Goal: Task Accomplishment & Management: Use online tool/utility

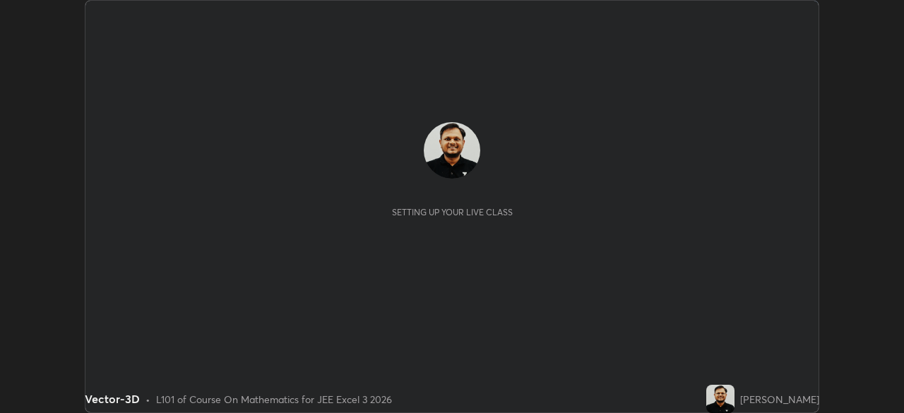
scroll to position [413, 903]
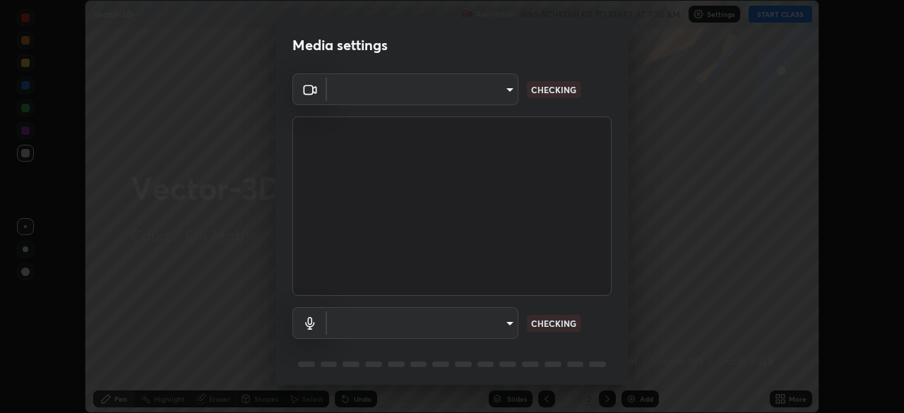
click at [505, 330] on body "Erase all Vector-3D Recording WAS SCHEDULED TO START AT 7:30 AM Settings START …" at bounding box center [452, 206] width 904 height 413
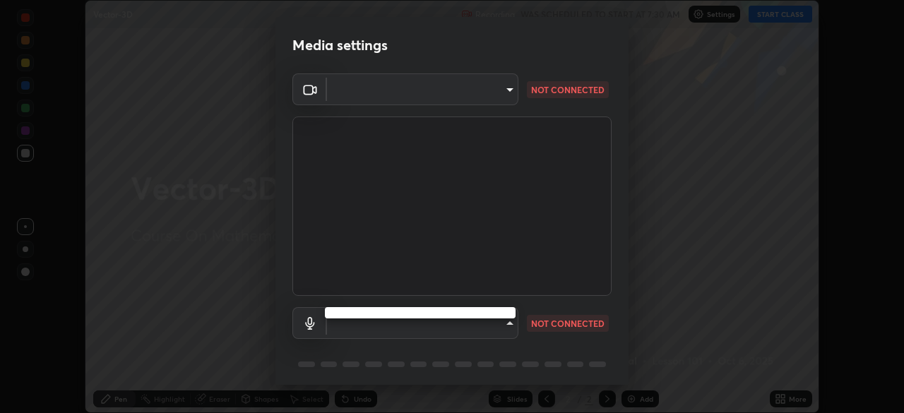
type input "0098613ca96d1cb365b3845fa694b9755ae94ec2d7c0f75973c998bbbf9ace16"
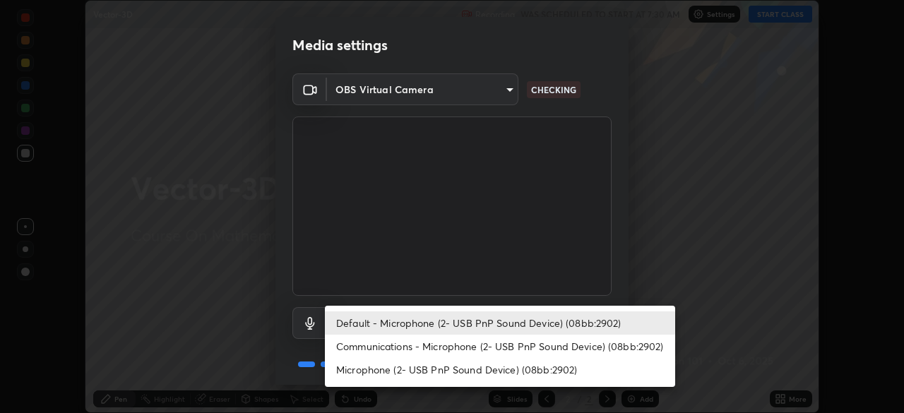
click at [546, 350] on li "Communications - Microphone (2- USB PnP Sound Device) (08bb:2902)" at bounding box center [500, 346] width 350 height 23
type input "communications"
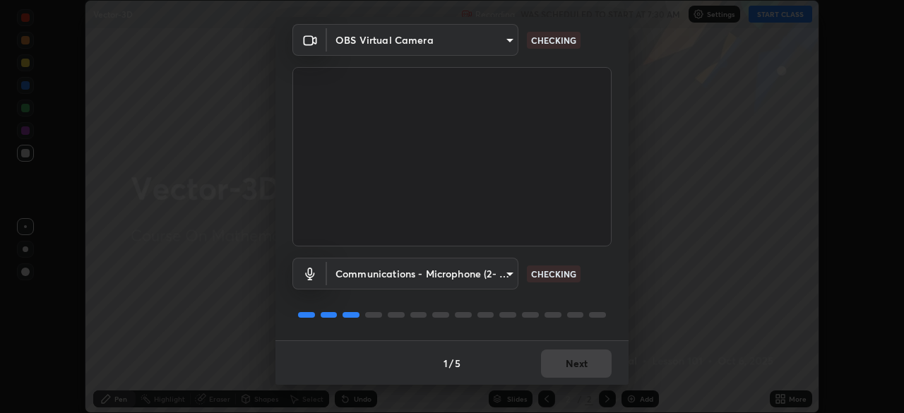
scroll to position [50, 0]
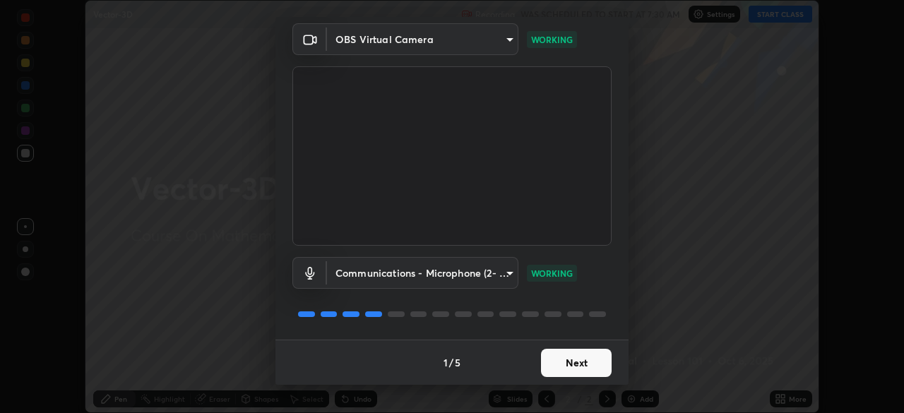
click at [589, 362] on button "Next" at bounding box center [576, 363] width 71 height 28
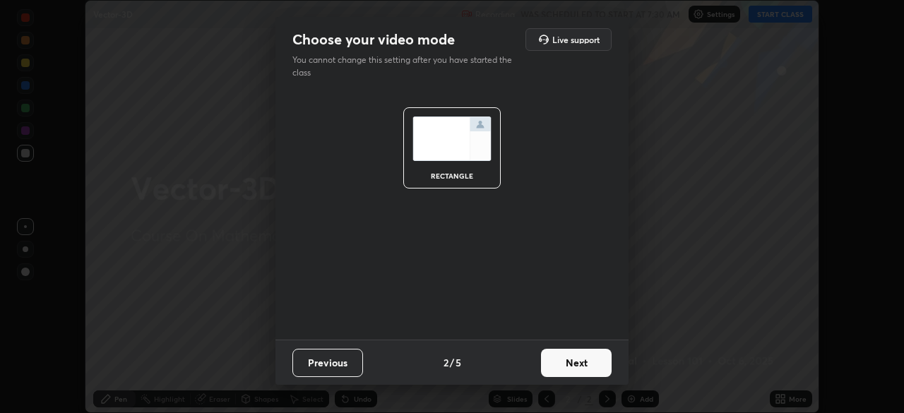
scroll to position [0, 0]
click at [588, 357] on button "Next" at bounding box center [576, 363] width 71 height 28
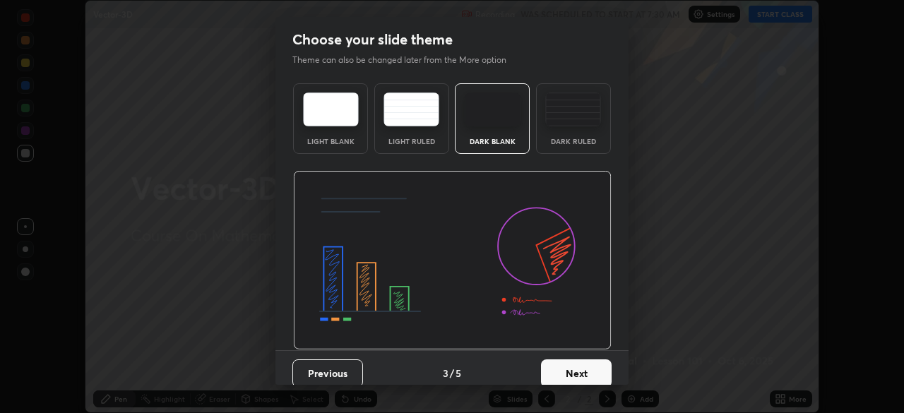
click at [593, 362] on button "Next" at bounding box center [576, 374] width 71 height 28
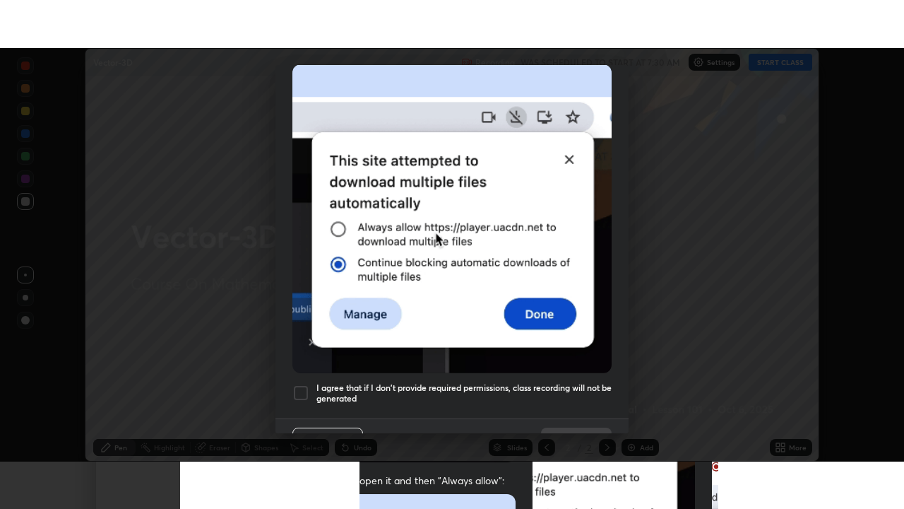
scroll to position [338, 0]
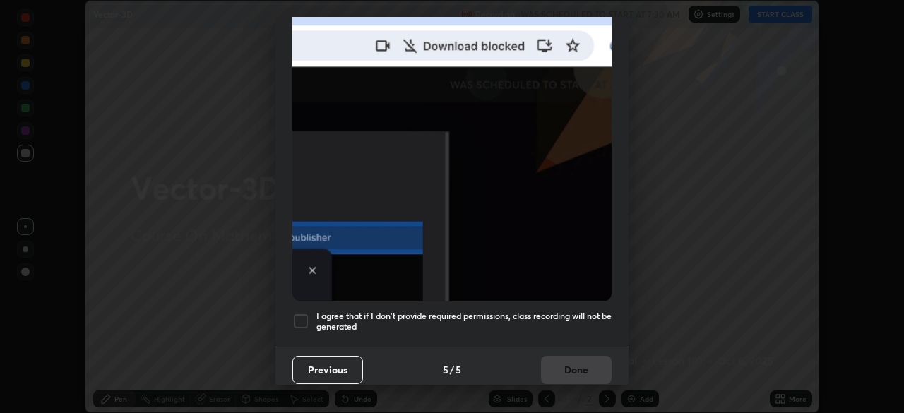
click at [300, 317] on div at bounding box center [300, 321] width 17 height 17
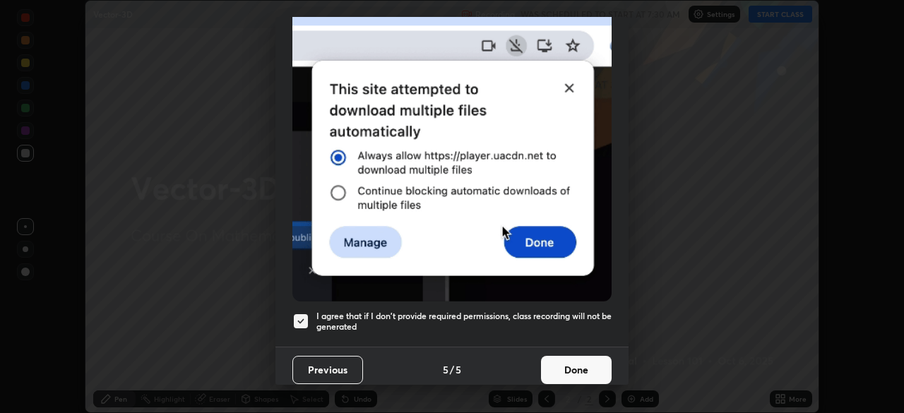
click at [581, 363] on button "Done" at bounding box center [576, 370] width 71 height 28
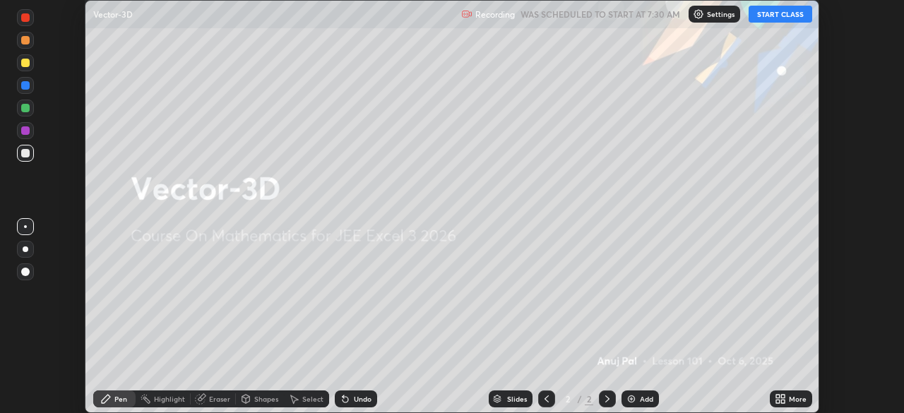
click at [766, 14] on button "START CLASS" at bounding box center [781, 14] width 64 height 17
click at [783, 396] on icon at bounding box center [783, 397] width 4 height 4
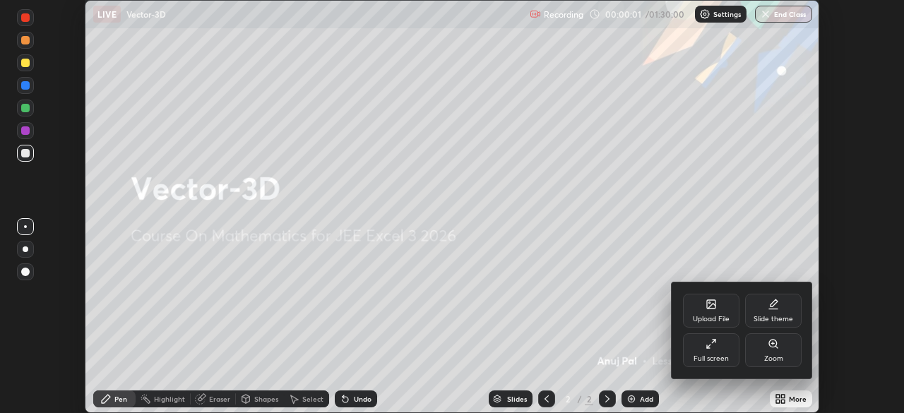
click at [724, 355] on div "Full screen" at bounding box center [711, 358] width 35 height 7
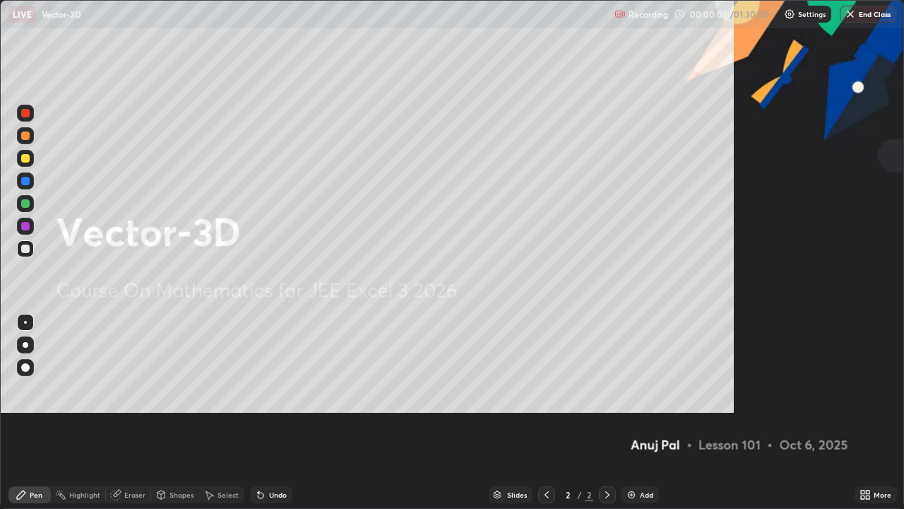
scroll to position [509, 904]
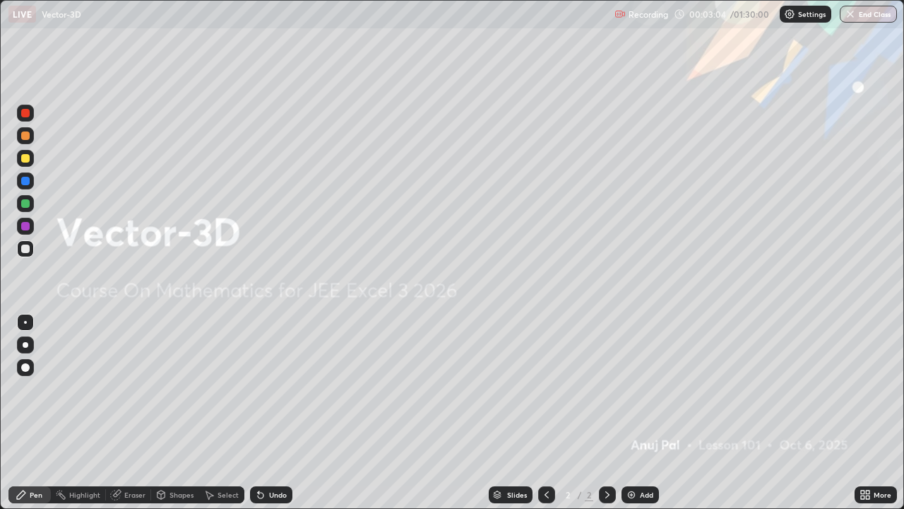
click at [640, 413] on div "Add" at bounding box center [646, 494] width 13 height 7
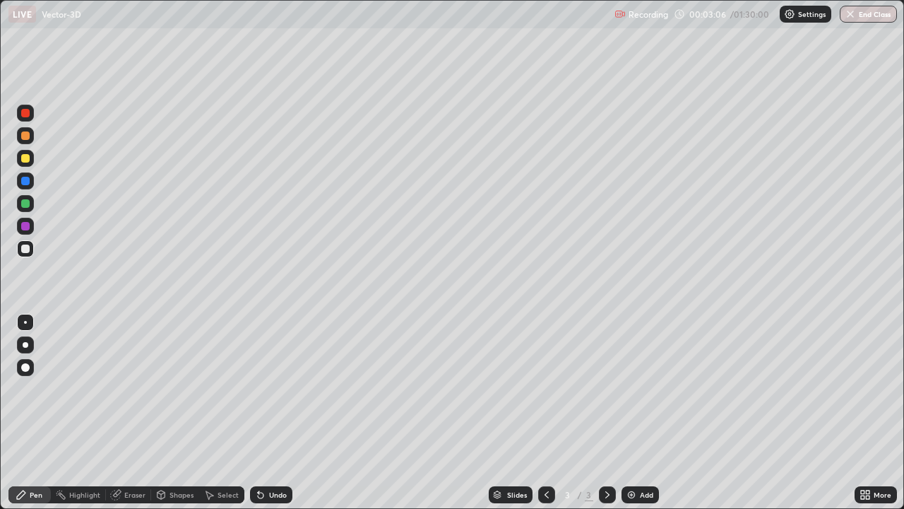
click at [27, 142] on div at bounding box center [25, 135] width 17 height 17
click at [275, 413] on div "Undo" at bounding box center [278, 494] width 18 height 7
click at [266, 413] on div "Undo" at bounding box center [271, 494] width 42 height 17
click at [28, 158] on div at bounding box center [25, 158] width 8 height 8
click at [23, 202] on div at bounding box center [25, 203] width 8 height 8
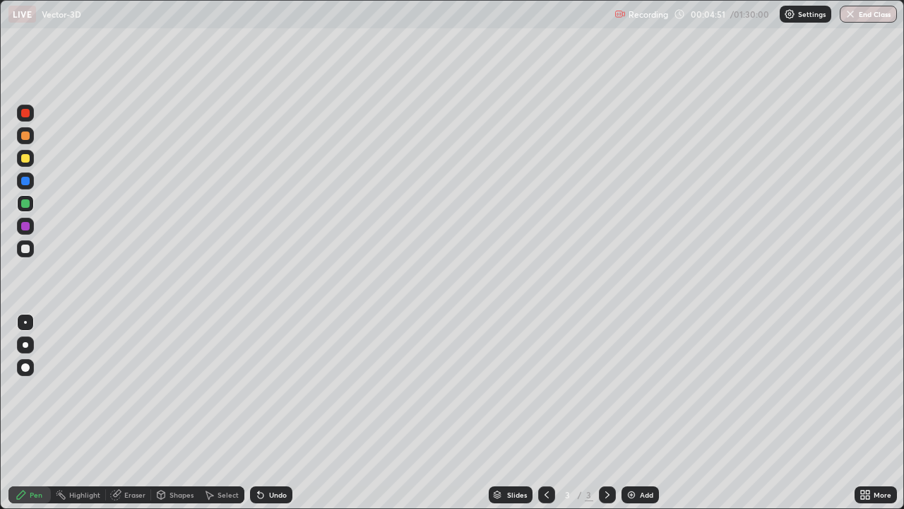
click at [28, 251] on div at bounding box center [25, 248] width 8 height 8
click at [283, 413] on div "Undo" at bounding box center [278, 494] width 18 height 7
click at [28, 227] on div at bounding box center [25, 226] width 8 height 8
click at [26, 248] on div at bounding box center [25, 248] width 8 height 8
click at [269, 413] on div "Undo" at bounding box center [278, 494] width 18 height 7
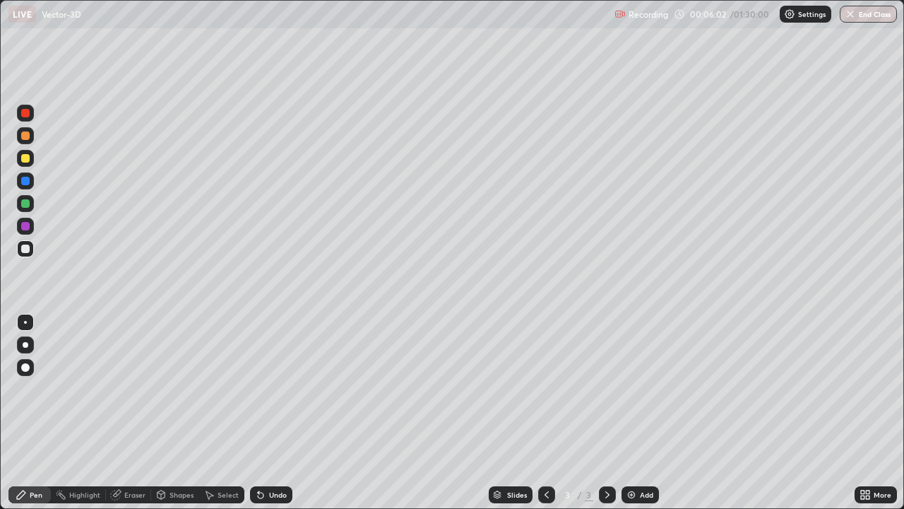
click at [272, 413] on div "Undo" at bounding box center [278, 494] width 18 height 7
click at [265, 413] on div "Undo" at bounding box center [271, 494] width 42 height 17
click at [280, 413] on div "Undo" at bounding box center [271, 494] width 42 height 17
click at [27, 202] on div at bounding box center [25, 203] width 8 height 8
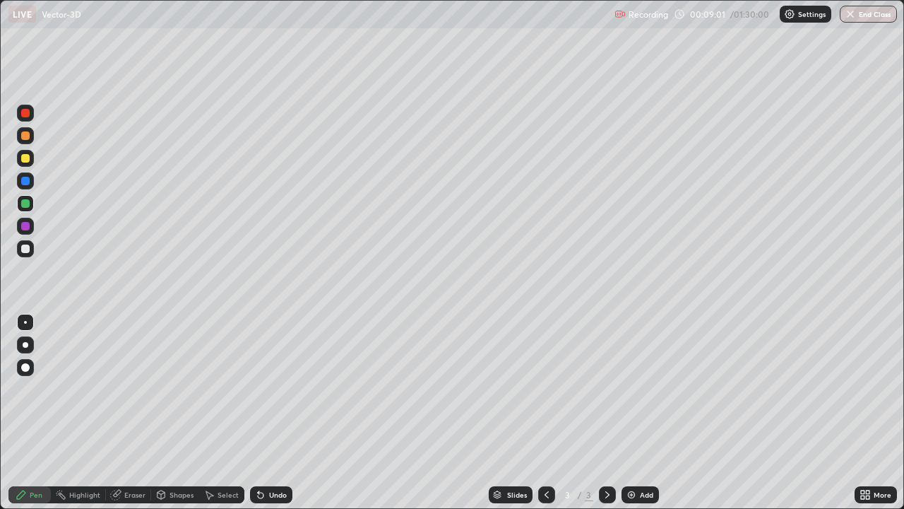
click at [138, 413] on div "Eraser" at bounding box center [134, 494] width 21 height 7
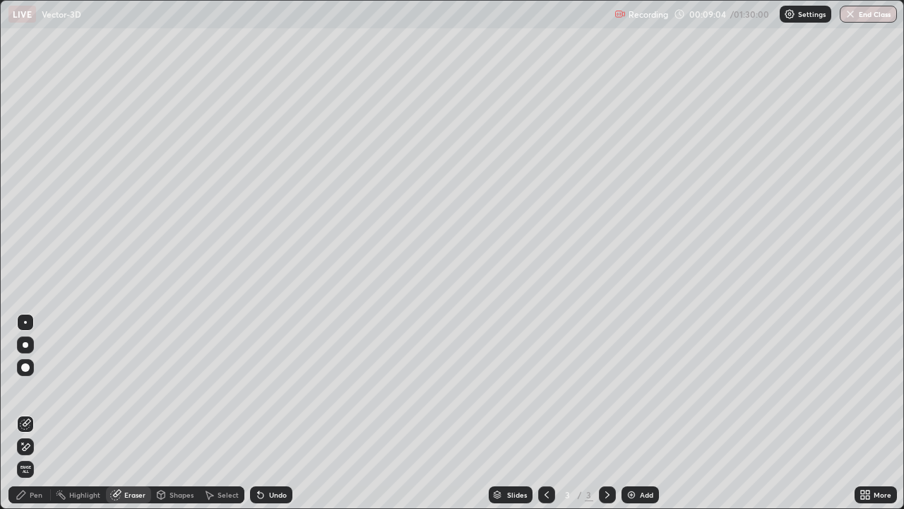
click at [44, 413] on div "Pen" at bounding box center [29, 494] width 42 height 17
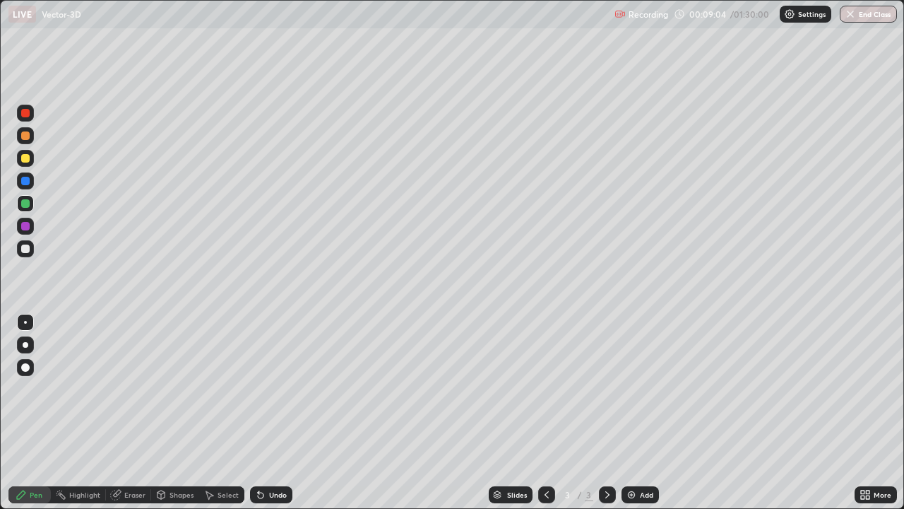
click at [26, 249] on div at bounding box center [25, 248] width 8 height 8
click at [27, 208] on div at bounding box center [25, 203] width 17 height 17
click at [28, 248] on div at bounding box center [25, 248] width 8 height 8
click at [634, 413] on img at bounding box center [631, 494] width 11 height 11
click at [269, 413] on div "Undo" at bounding box center [278, 494] width 18 height 7
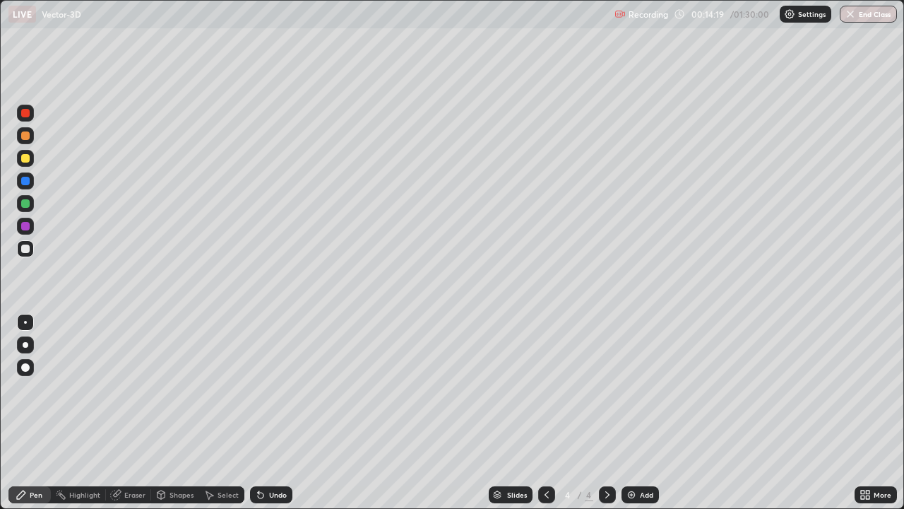
click at [28, 203] on div at bounding box center [25, 203] width 8 height 8
click at [27, 254] on div at bounding box center [25, 248] width 17 height 17
click at [285, 413] on div "Undo" at bounding box center [278, 494] width 18 height 7
click at [282, 413] on div "Undo" at bounding box center [278, 494] width 18 height 7
click at [283, 413] on div "Undo" at bounding box center [278, 494] width 18 height 7
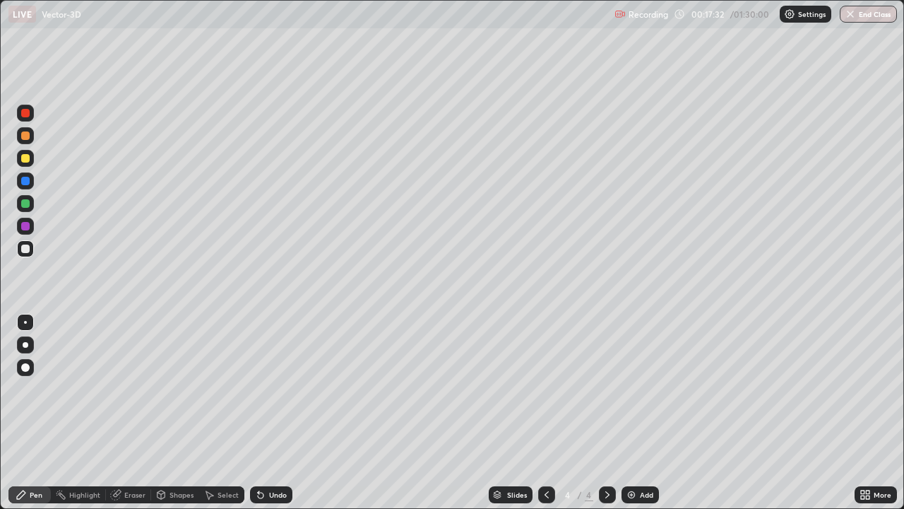
click at [278, 413] on div "Undo" at bounding box center [271, 494] width 42 height 17
click at [269, 413] on div "Undo" at bounding box center [271, 494] width 42 height 17
click at [28, 204] on div at bounding box center [25, 203] width 8 height 8
click at [285, 413] on div "Undo" at bounding box center [278, 494] width 18 height 7
click at [26, 136] on div at bounding box center [25, 135] width 8 height 8
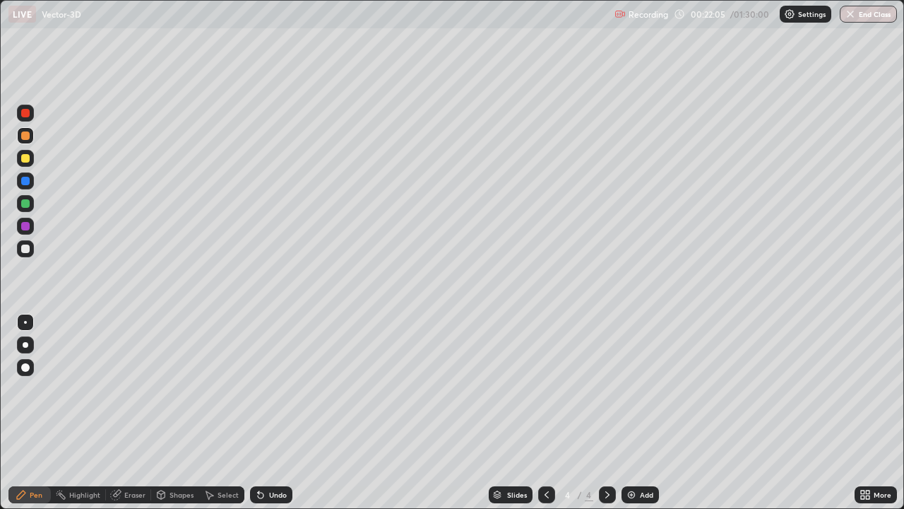
click at [634, 413] on img at bounding box center [631, 494] width 11 height 11
click at [273, 413] on div "Undo" at bounding box center [278, 494] width 18 height 7
click at [285, 413] on div "Undo" at bounding box center [278, 494] width 18 height 7
click at [284, 413] on div "Undo" at bounding box center [278, 494] width 18 height 7
click at [32, 253] on div at bounding box center [25, 248] width 17 height 17
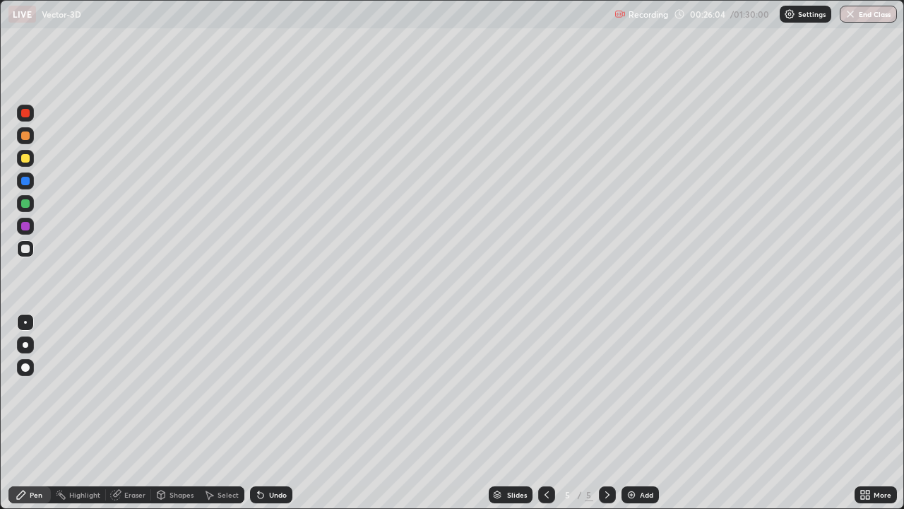
click at [279, 413] on div "Undo" at bounding box center [278, 494] width 18 height 7
click at [278, 413] on div "Undo" at bounding box center [278, 494] width 18 height 7
click at [275, 413] on div "Undo" at bounding box center [278, 494] width 18 height 7
click at [271, 413] on div "Undo" at bounding box center [278, 494] width 18 height 7
click at [29, 136] on div at bounding box center [25, 135] width 8 height 8
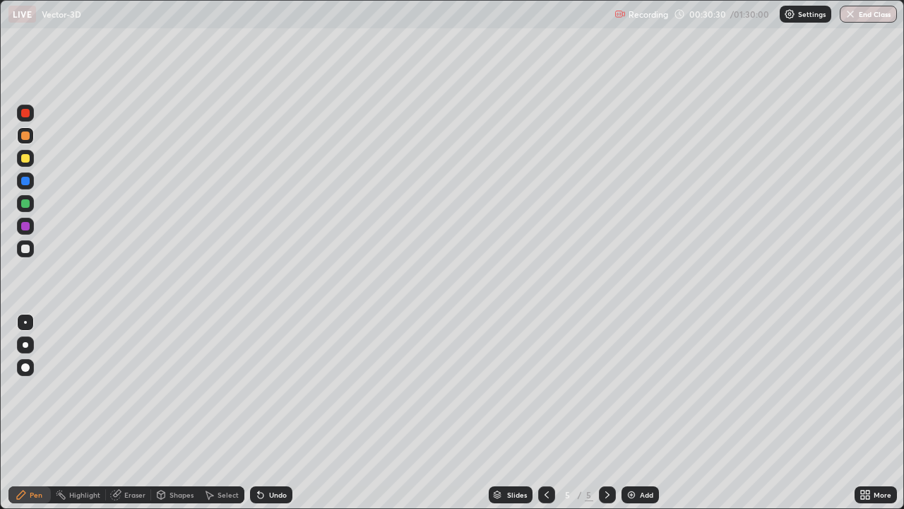
click at [632, 413] on img at bounding box center [631, 494] width 11 height 11
click at [269, 413] on div "Undo" at bounding box center [278, 494] width 18 height 7
click at [275, 413] on div "Undo" at bounding box center [271, 494] width 42 height 17
click at [26, 249] on div at bounding box center [25, 248] width 8 height 8
click at [276, 413] on div "Undo" at bounding box center [271, 494] width 42 height 17
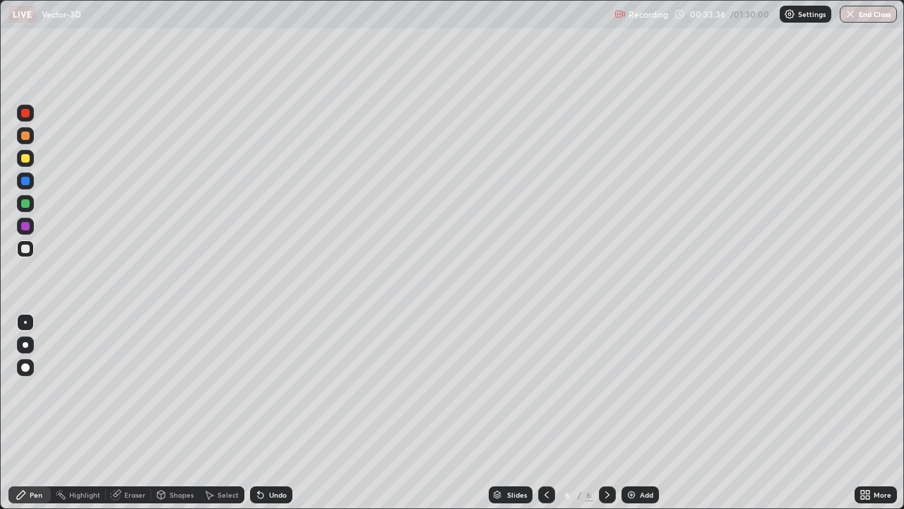
click at [22, 157] on div at bounding box center [25, 158] width 8 height 8
click at [279, 413] on div "Undo" at bounding box center [278, 494] width 18 height 7
click at [277, 413] on div "Undo" at bounding box center [278, 494] width 18 height 7
click at [32, 256] on div at bounding box center [25, 248] width 17 height 23
click at [26, 159] on div at bounding box center [25, 158] width 8 height 8
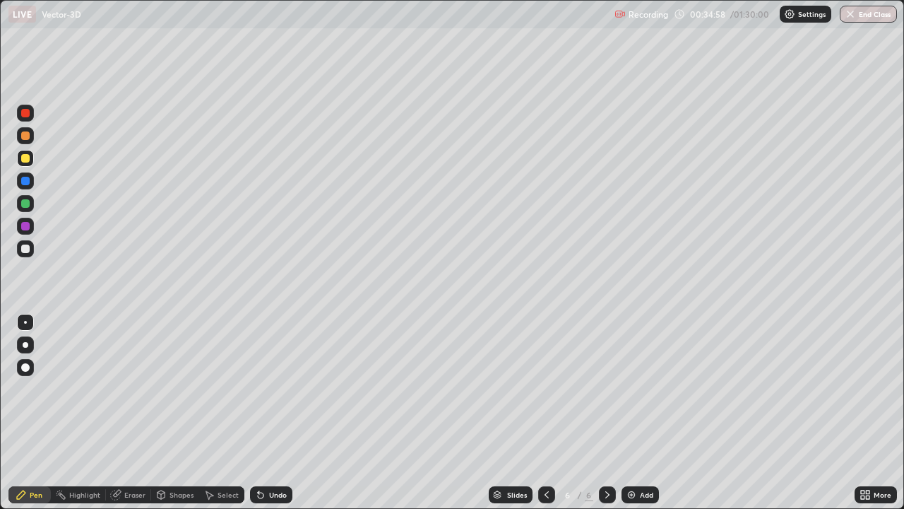
click at [24, 254] on div at bounding box center [25, 248] width 17 height 17
click at [274, 413] on div "Undo" at bounding box center [278, 494] width 18 height 7
click at [271, 413] on div "Undo" at bounding box center [271, 494] width 42 height 17
click at [26, 203] on div at bounding box center [25, 203] width 8 height 8
click at [280, 413] on div "Undo" at bounding box center [271, 494] width 42 height 17
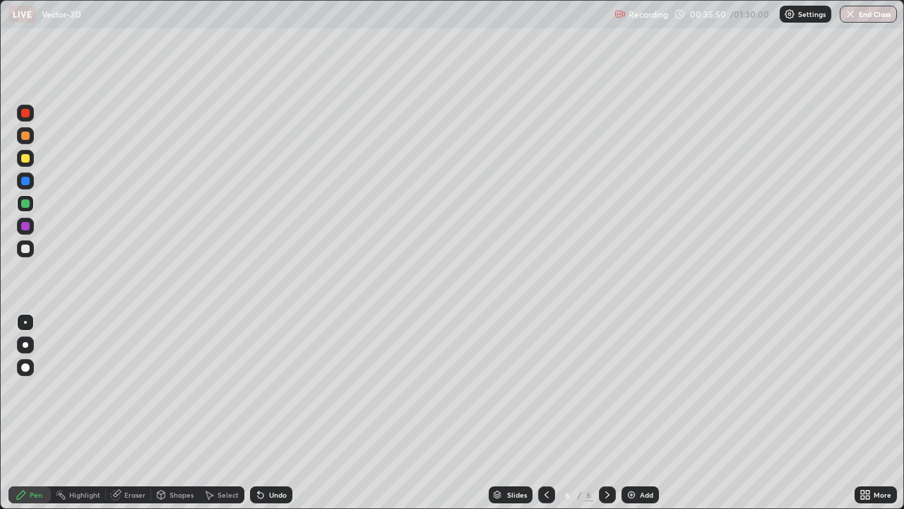
click at [23, 179] on div at bounding box center [25, 181] width 8 height 8
click at [24, 160] on div at bounding box center [25, 158] width 8 height 8
click at [280, 413] on div "Undo" at bounding box center [271, 494] width 42 height 17
click at [275, 413] on div "Undo" at bounding box center [271, 494] width 42 height 17
click at [27, 203] on div at bounding box center [25, 203] width 8 height 8
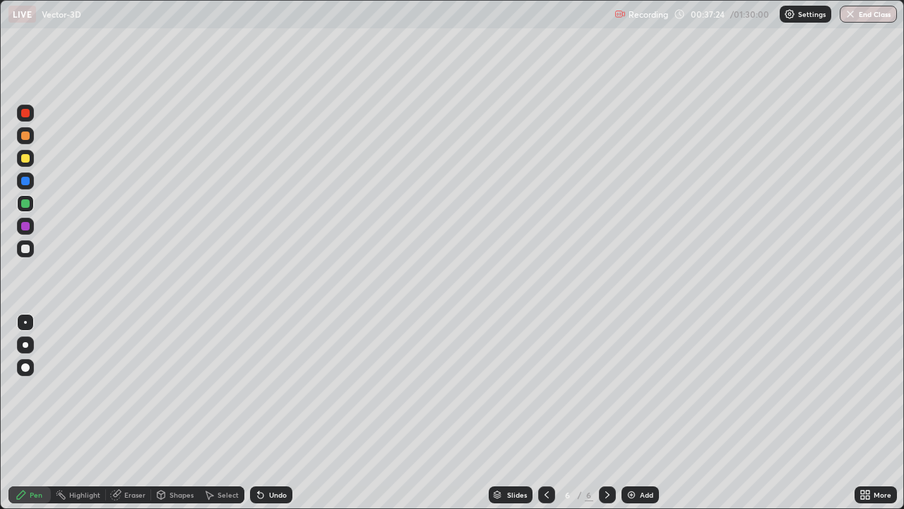
click at [32, 244] on div at bounding box center [25, 248] width 17 height 17
click at [26, 158] on div at bounding box center [25, 158] width 8 height 8
click at [629, 413] on img at bounding box center [631, 494] width 11 height 11
click at [272, 413] on div "Undo" at bounding box center [278, 494] width 18 height 7
click at [273, 413] on div "Undo" at bounding box center [271, 494] width 42 height 17
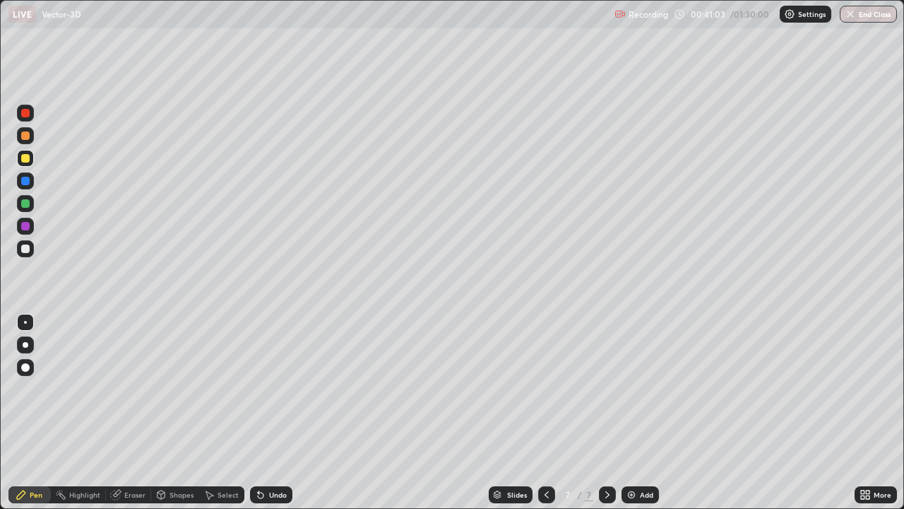
click at [275, 413] on div "Undo" at bounding box center [278, 494] width 18 height 7
click at [280, 413] on div "Undo" at bounding box center [271, 494] width 42 height 17
click at [272, 413] on div "Undo" at bounding box center [278, 494] width 18 height 7
click at [273, 413] on div "Undo" at bounding box center [271, 494] width 42 height 17
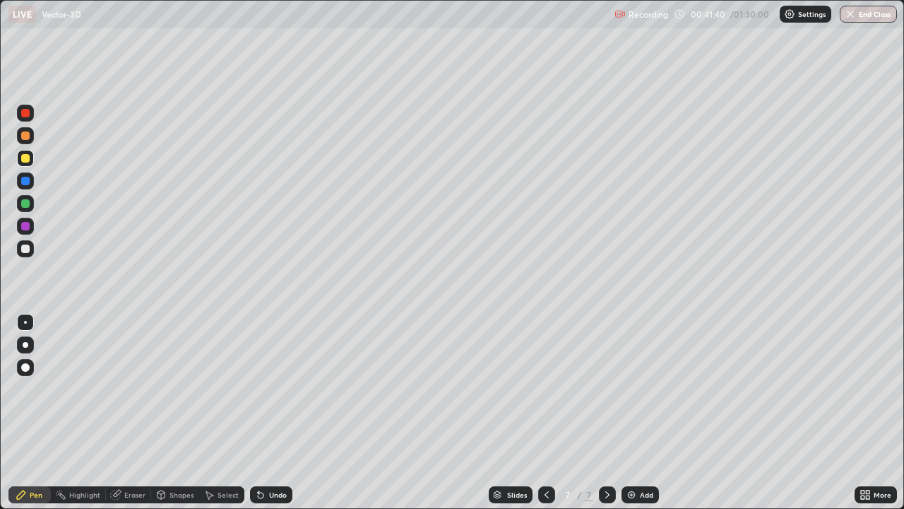
click at [27, 136] on div at bounding box center [25, 135] width 8 height 8
click at [271, 413] on div "Undo" at bounding box center [271, 494] width 42 height 17
click at [274, 413] on div "Undo" at bounding box center [278, 494] width 18 height 7
click at [31, 249] on div at bounding box center [25, 248] width 17 height 17
click at [29, 227] on div at bounding box center [25, 226] width 8 height 8
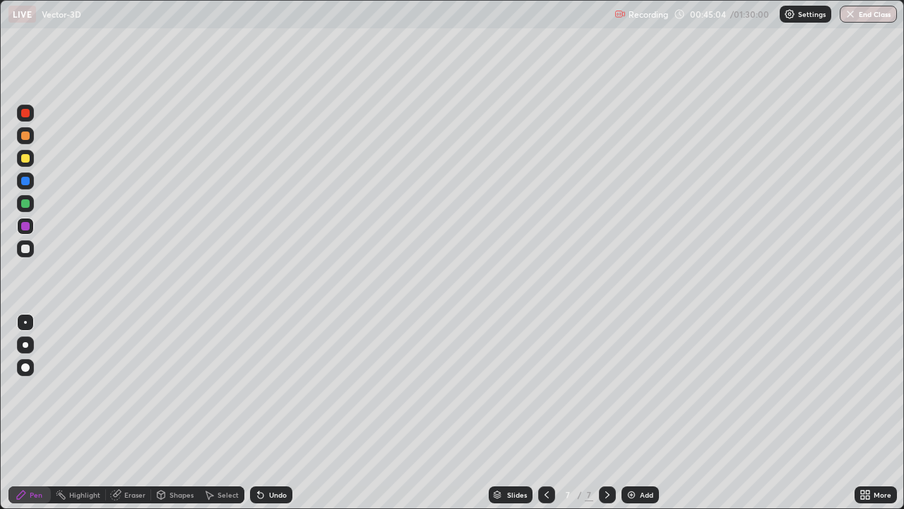
click at [282, 413] on div "Undo" at bounding box center [278, 494] width 18 height 7
click at [28, 203] on div at bounding box center [25, 203] width 8 height 8
click at [138, 413] on div "Eraser" at bounding box center [134, 494] width 21 height 7
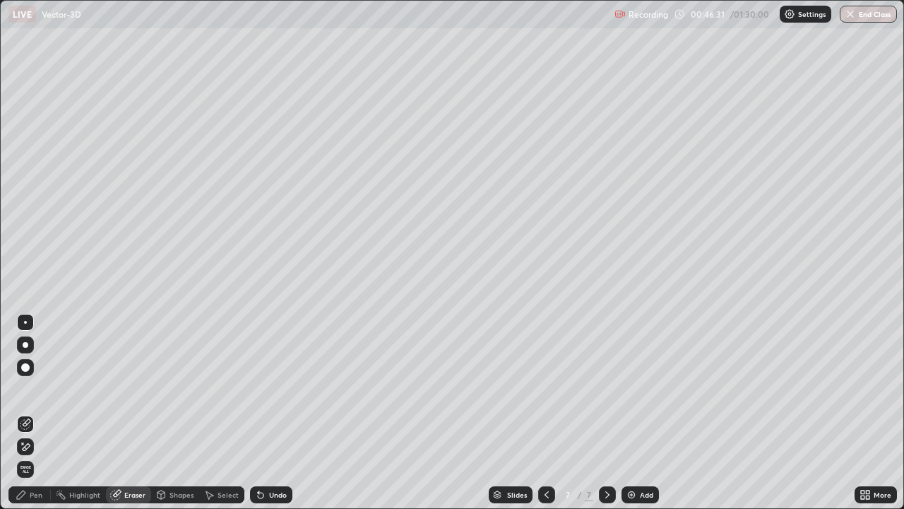
click at [41, 413] on div "Pen" at bounding box center [36, 494] width 13 height 7
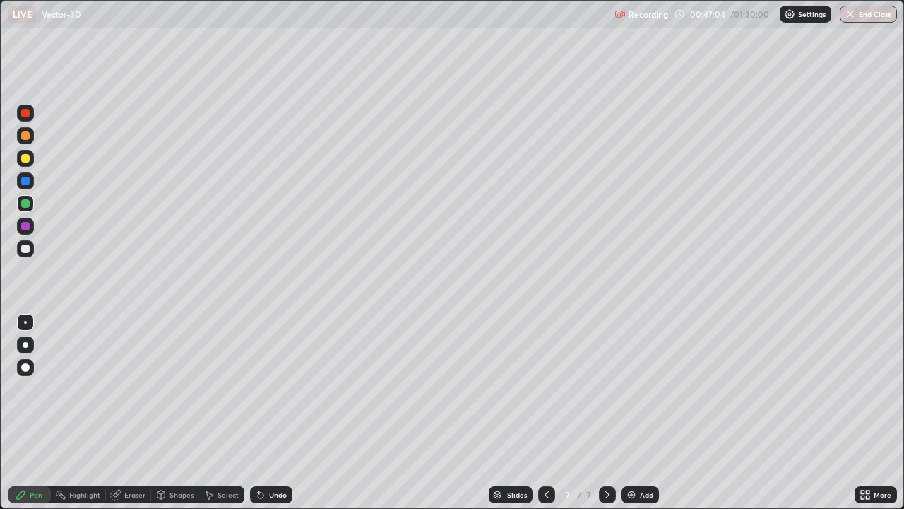
click at [285, 413] on div "Undo" at bounding box center [271, 494] width 42 height 17
click at [25, 228] on div at bounding box center [25, 226] width 8 height 8
click at [22, 206] on div at bounding box center [25, 203] width 8 height 8
click at [280, 413] on div "Undo" at bounding box center [278, 494] width 18 height 7
click at [272, 413] on div "Undo" at bounding box center [278, 494] width 18 height 7
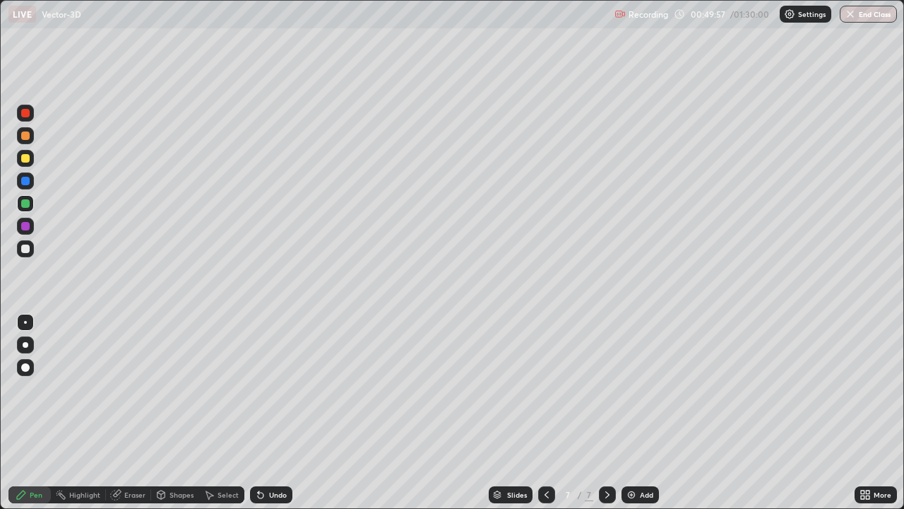
click at [28, 138] on div at bounding box center [25, 135] width 8 height 8
click at [634, 413] on img at bounding box center [631, 494] width 11 height 11
click at [278, 413] on div "Undo" at bounding box center [278, 494] width 18 height 7
click at [277, 413] on div "Undo" at bounding box center [278, 494] width 18 height 7
click at [274, 413] on div "Undo" at bounding box center [278, 494] width 18 height 7
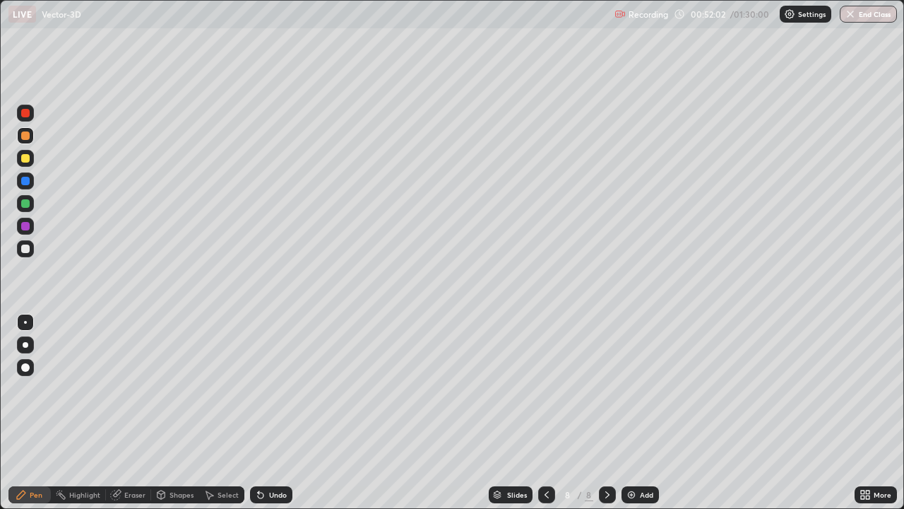
click at [21, 249] on div at bounding box center [25, 248] width 8 height 8
click at [269, 413] on div "Undo" at bounding box center [278, 494] width 18 height 7
click at [273, 413] on div "Undo" at bounding box center [278, 494] width 18 height 7
click at [275, 413] on div "Undo" at bounding box center [271, 494] width 42 height 17
click at [288, 413] on div "Undo" at bounding box center [271, 494] width 42 height 17
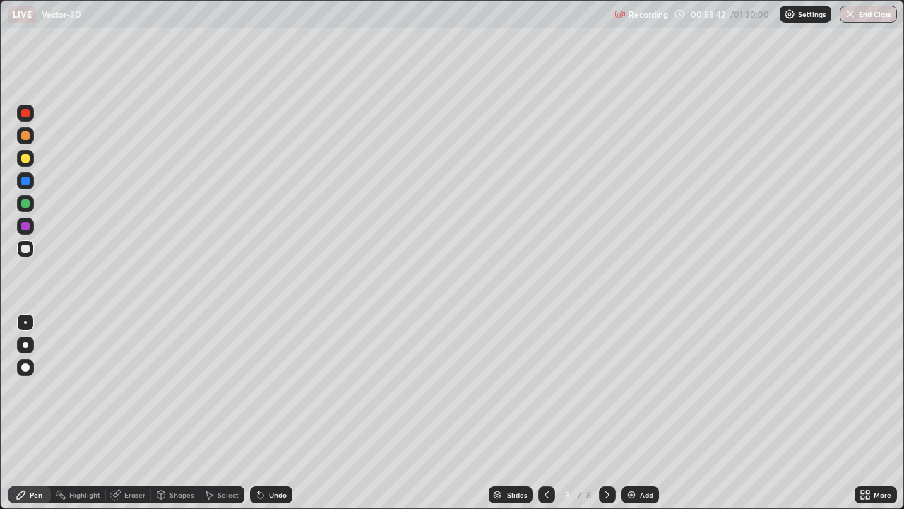
click at [26, 207] on div at bounding box center [25, 203] width 8 height 8
click at [270, 413] on div "Undo" at bounding box center [278, 494] width 18 height 7
click at [273, 413] on div "Undo" at bounding box center [278, 494] width 18 height 7
click at [278, 413] on div "Undo" at bounding box center [271, 494] width 42 height 17
click at [23, 251] on div at bounding box center [25, 248] width 8 height 8
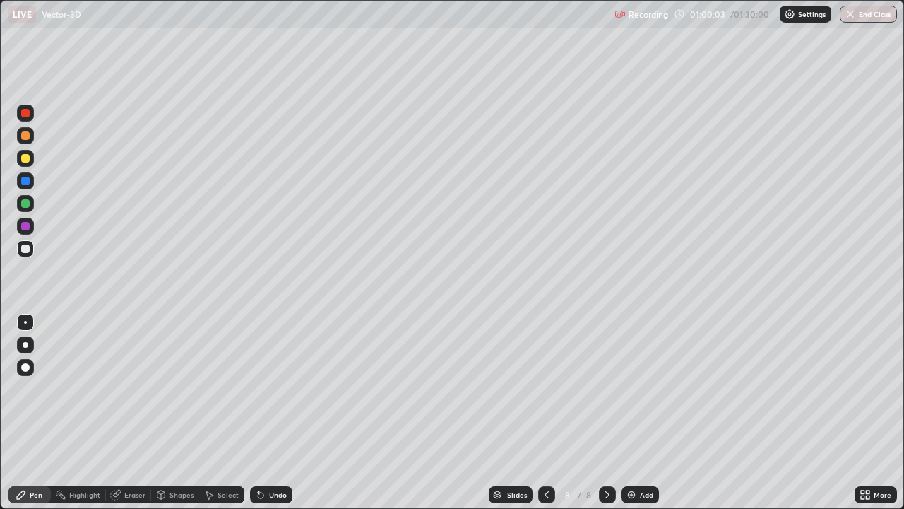
click at [280, 413] on div "Undo" at bounding box center [278, 494] width 18 height 7
click at [27, 134] on div at bounding box center [25, 135] width 8 height 8
click at [632, 413] on img at bounding box center [631, 494] width 11 height 11
click at [281, 413] on div "Undo" at bounding box center [278, 494] width 18 height 7
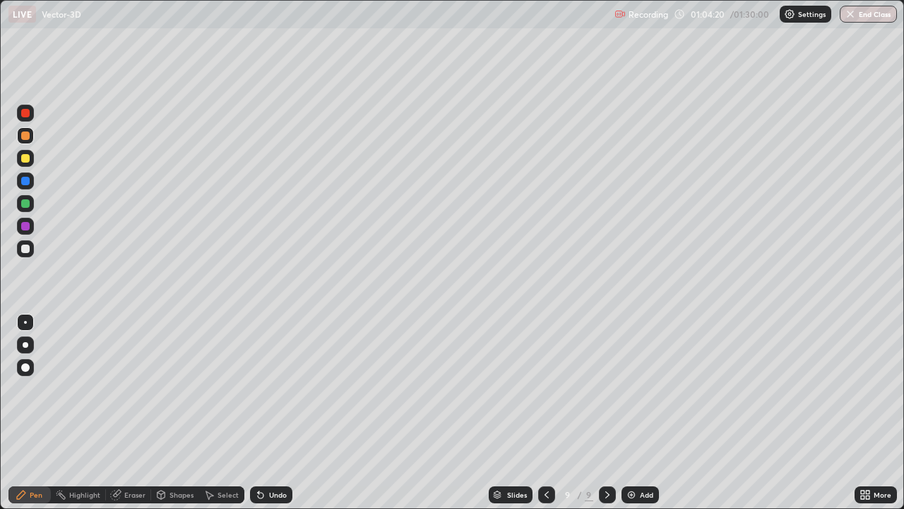
click at [640, 413] on div "Add" at bounding box center [646, 494] width 13 height 7
click at [282, 413] on div "Undo" at bounding box center [278, 494] width 18 height 7
click at [279, 413] on div "Undo" at bounding box center [278, 494] width 18 height 7
click at [278, 413] on div "Undo" at bounding box center [271, 494] width 42 height 17
click at [281, 413] on div "Undo" at bounding box center [278, 494] width 18 height 7
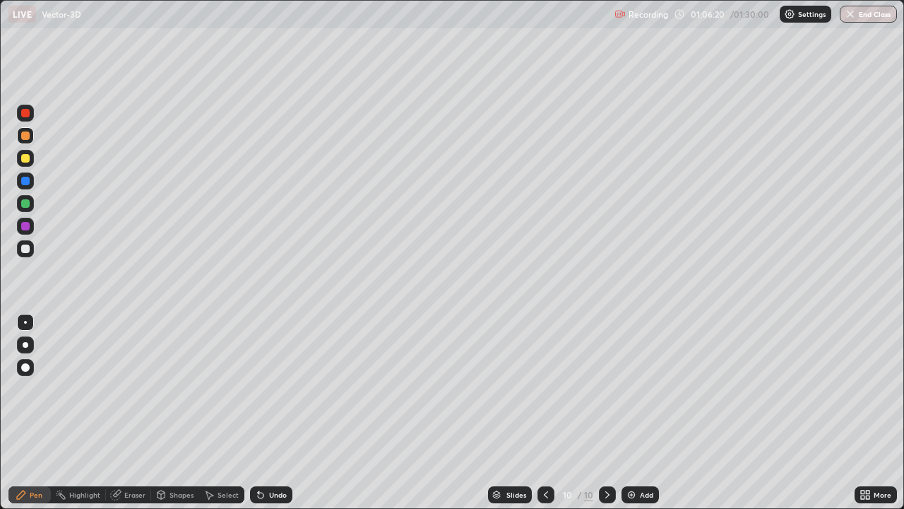
click at [277, 413] on div "Undo" at bounding box center [271, 494] width 42 height 17
click at [278, 413] on div "Undo" at bounding box center [271, 494] width 42 height 17
click at [275, 413] on div "Undo" at bounding box center [278, 494] width 18 height 7
click at [288, 413] on div "Undo" at bounding box center [271, 494] width 42 height 17
click at [546, 413] on icon at bounding box center [546, 494] width 4 height 7
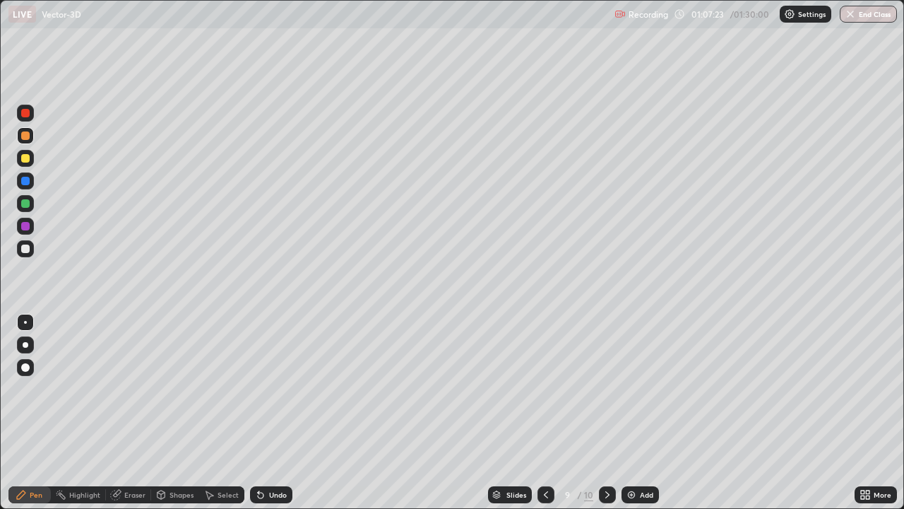
click at [30, 251] on div at bounding box center [25, 248] width 17 height 17
click at [265, 413] on div "Undo" at bounding box center [271, 494] width 42 height 17
click at [275, 413] on div "Undo" at bounding box center [278, 494] width 18 height 7
click at [268, 413] on div "Undo" at bounding box center [271, 494] width 42 height 17
click at [606, 413] on icon at bounding box center [607, 494] width 11 height 11
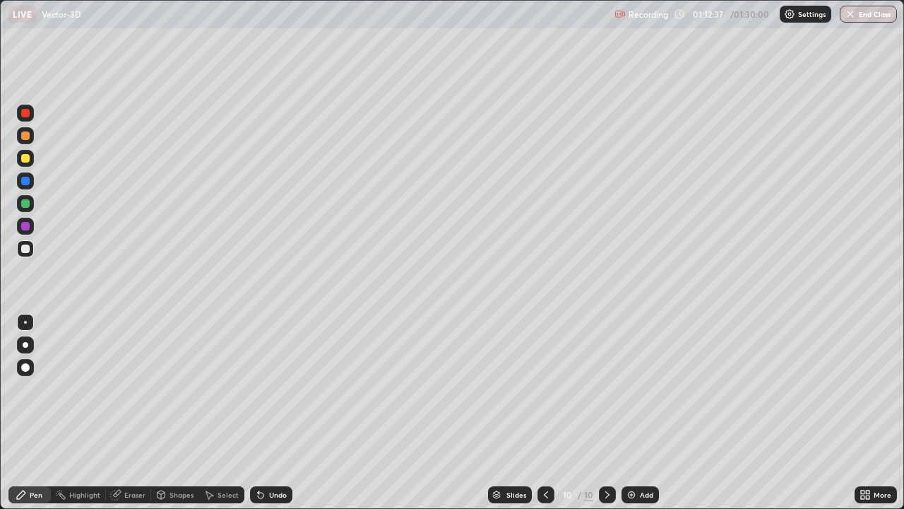
click at [25, 227] on div at bounding box center [25, 226] width 8 height 8
click at [269, 413] on div "Undo" at bounding box center [278, 494] width 18 height 7
click at [25, 252] on div at bounding box center [25, 248] width 8 height 8
click at [259, 413] on icon at bounding box center [261, 495] width 6 height 6
click at [26, 158] on div at bounding box center [25, 158] width 8 height 8
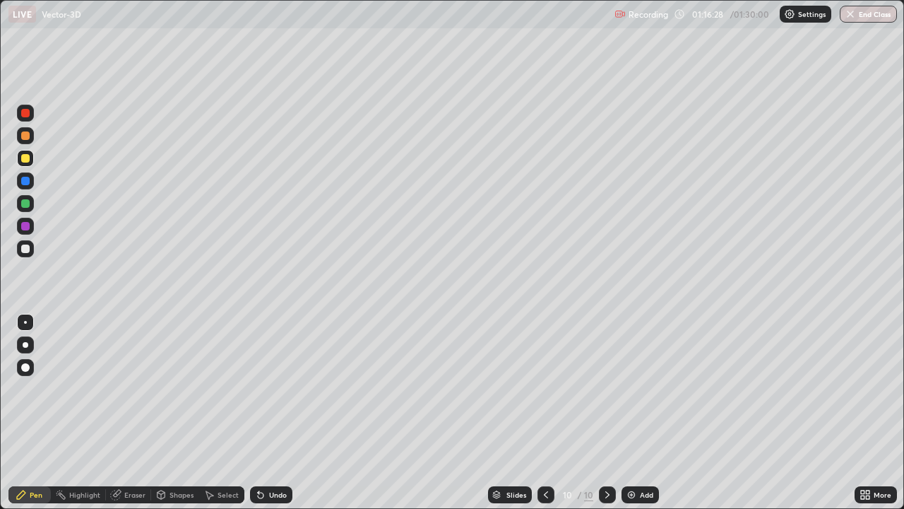
click at [29, 184] on div at bounding box center [25, 180] width 17 height 17
click at [25, 249] on div at bounding box center [25, 248] width 8 height 8
click at [858, 16] on button "End Class" at bounding box center [868, 14] width 57 height 17
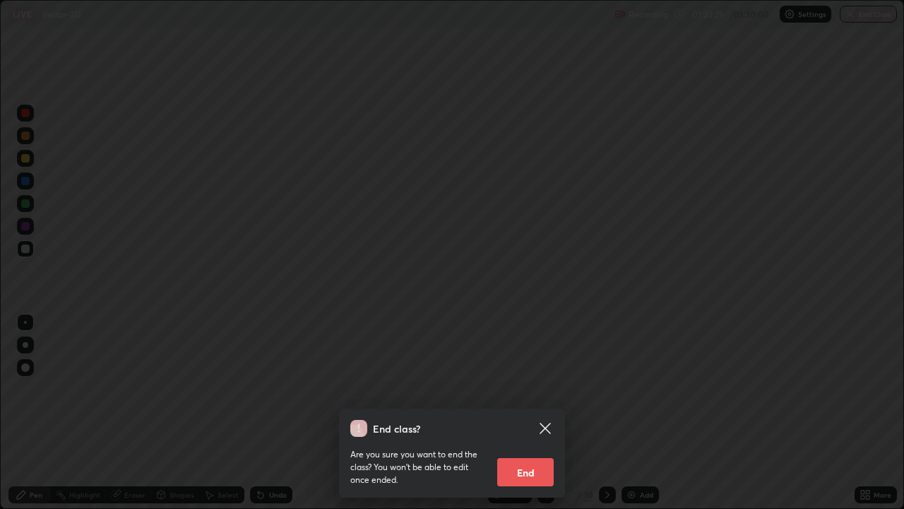
click at [522, 413] on button "End" at bounding box center [525, 472] width 57 height 28
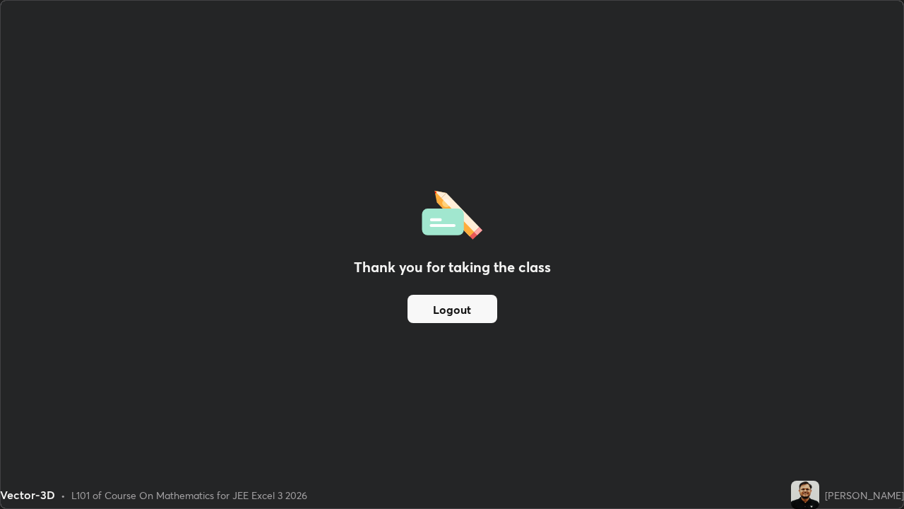
click at [469, 306] on button "Logout" at bounding box center [453, 309] width 90 height 28
